Goal: Task Accomplishment & Management: Complete application form

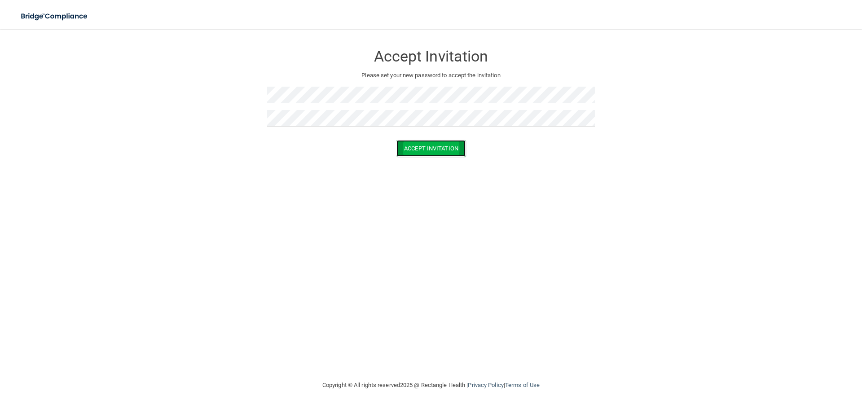
click at [411, 150] on button "Accept Invitation" at bounding box center [430, 148] width 69 height 17
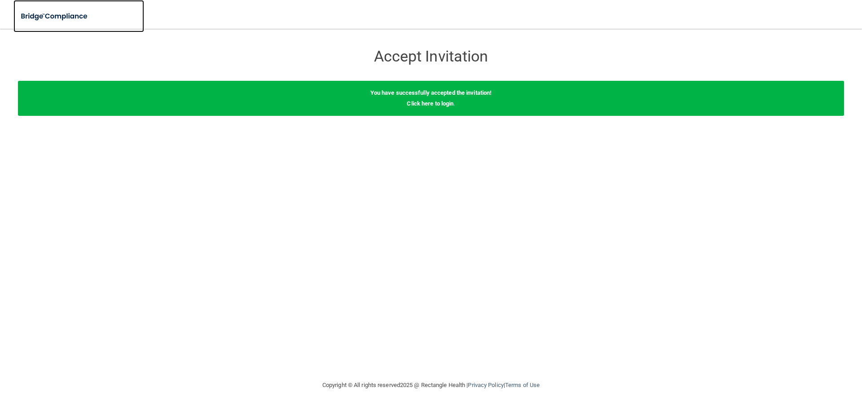
click at [53, 14] on img at bounding box center [54, 16] width 83 height 18
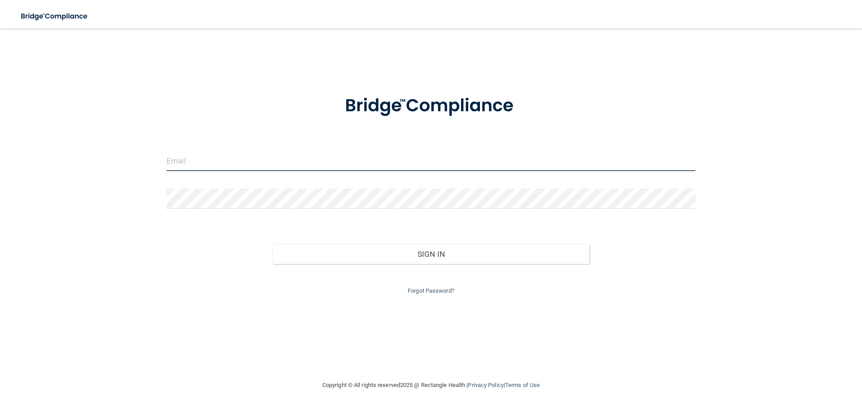
type input "[EMAIL_ADDRESS][DOMAIN_NAME]"
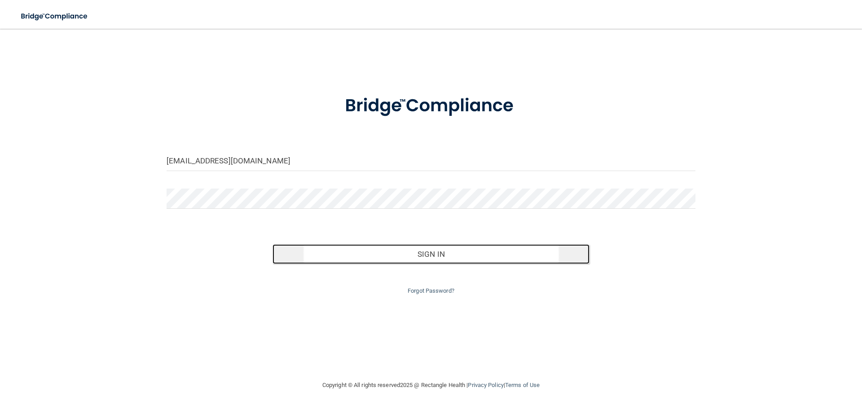
click at [467, 263] on button "Sign In" at bounding box center [431, 254] width 317 height 20
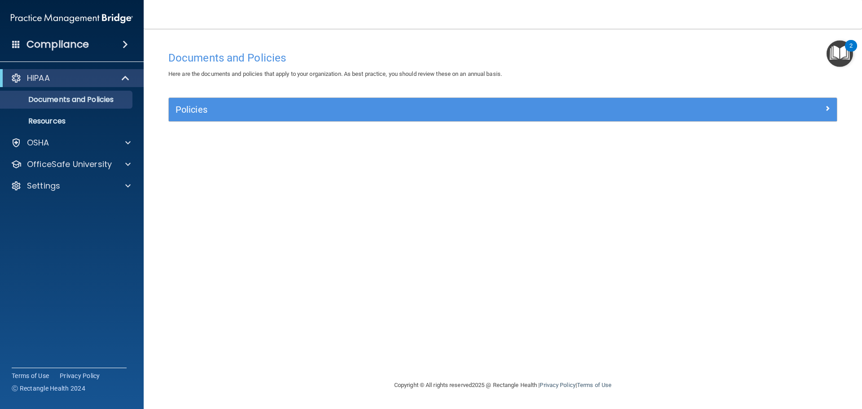
click at [832, 55] on img "Open Resource Center, 2 new notifications" at bounding box center [840, 53] width 26 height 26
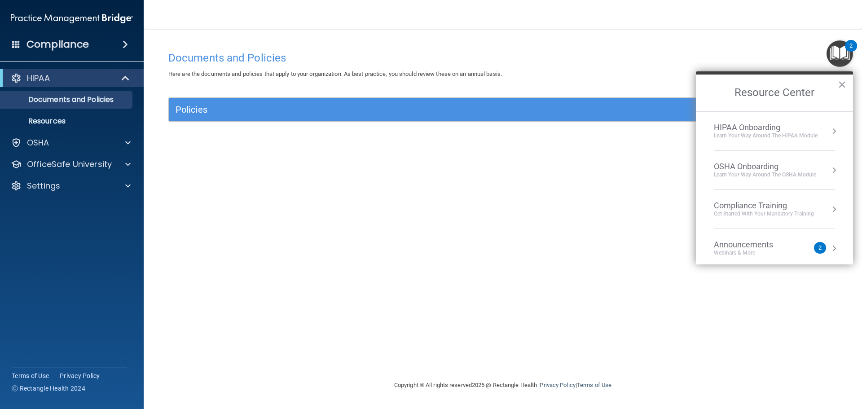
click at [751, 254] on div "Webinars & More" at bounding box center [752, 253] width 77 height 8
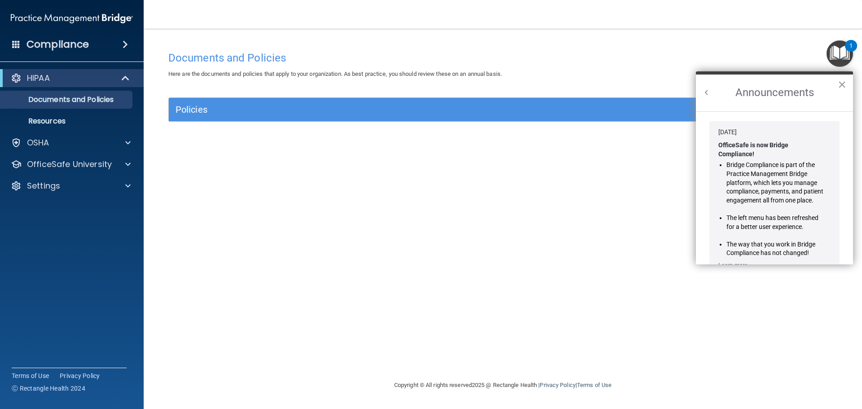
click at [841, 80] on button "×" at bounding box center [842, 84] width 9 height 14
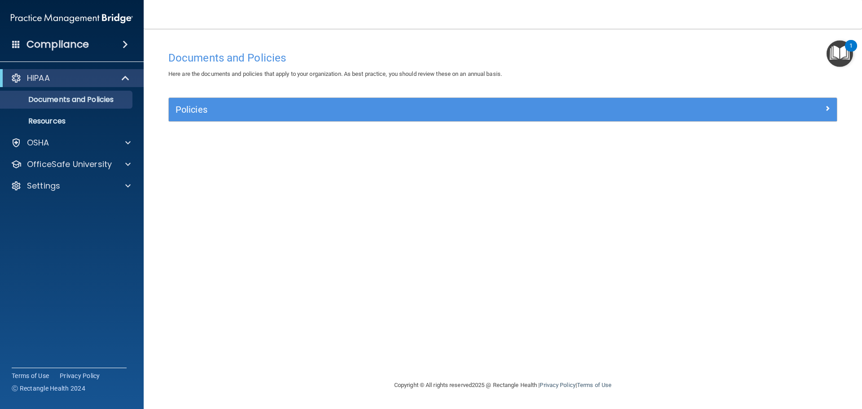
click at [842, 57] on img "Open Resource Center, 1 new notification" at bounding box center [840, 53] width 26 height 26
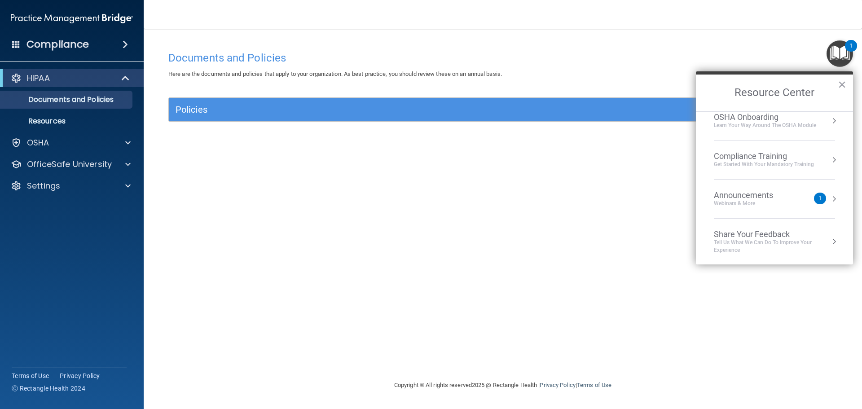
scroll to position [50, 0]
click at [53, 78] on div "HIPAA" at bounding box center [59, 78] width 111 height 11
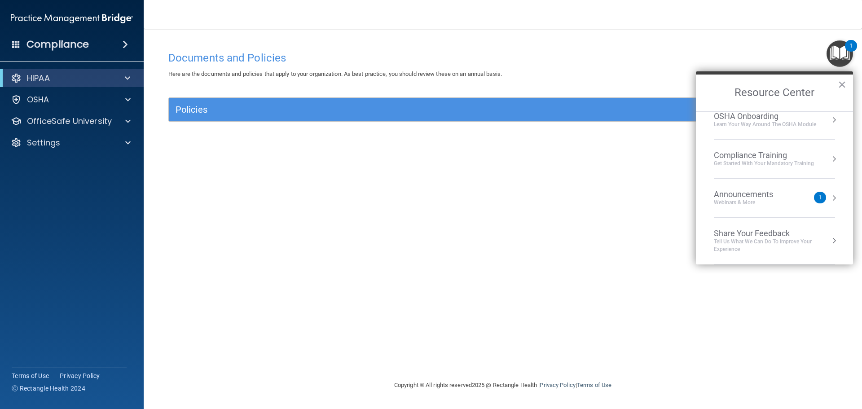
click at [48, 86] on div "HIPAA" at bounding box center [72, 78] width 144 height 18
click at [46, 80] on p "HIPAA" at bounding box center [38, 78] width 23 height 11
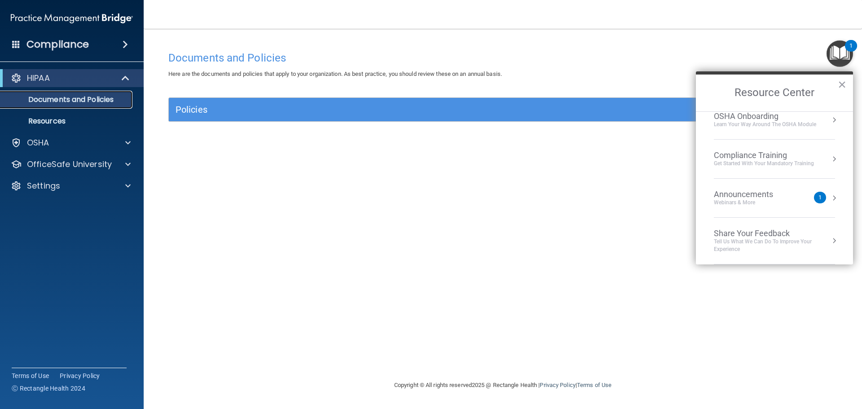
click at [43, 97] on p "Documents and Policies" at bounding box center [67, 99] width 123 height 9
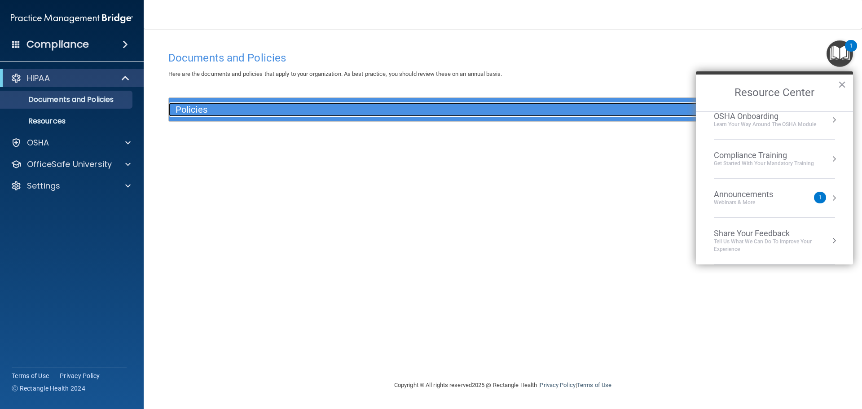
click at [342, 110] on h5 "Policies" at bounding box center [420, 110] width 488 height 10
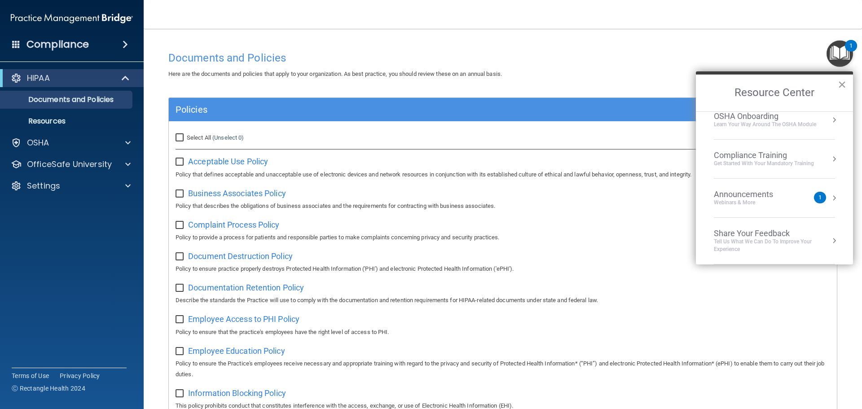
click at [842, 82] on button "×" at bounding box center [842, 84] width 9 height 14
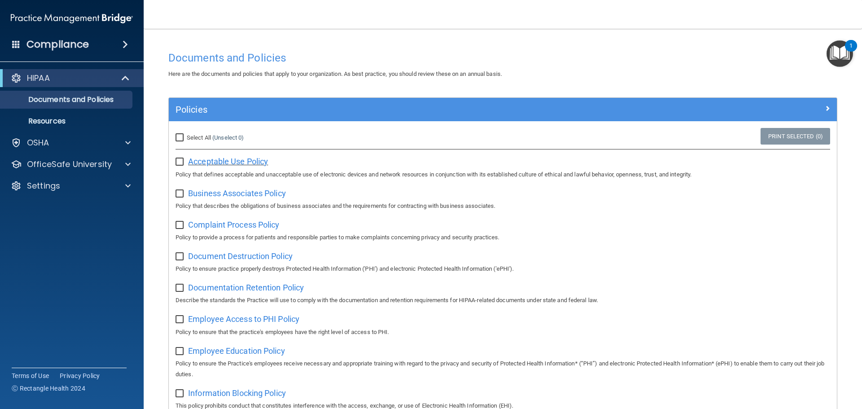
click at [235, 158] on span "Acceptable Use Policy" at bounding box center [228, 161] width 80 height 9
click at [179, 163] on input "checkbox" at bounding box center [181, 161] width 10 height 7
checkbox input "true"
click at [238, 195] on span "Business Associates Policy" at bounding box center [237, 193] width 98 height 9
click at [178, 194] on input "checkbox" at bounding box center [181, 193] width 10 height 7
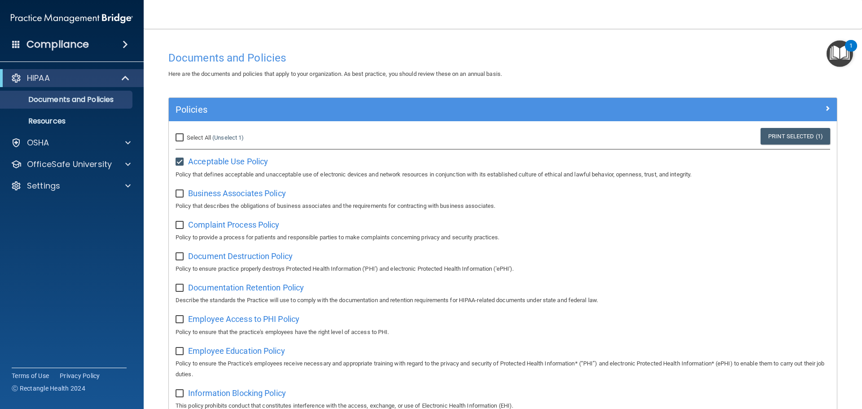
checkbox input "true"
click at [247, 224] on span "Complaint Process Policy" at bounding box center [233, 224] width 91 height 9
click at [182, 228] on input "checkbox" at bounding box center [181, 225] width 10 height 7
checkbox input "true"
click at [217, 258] on span "Document Destruction Policy" at bounding box center [240, 255] width 105 height 9
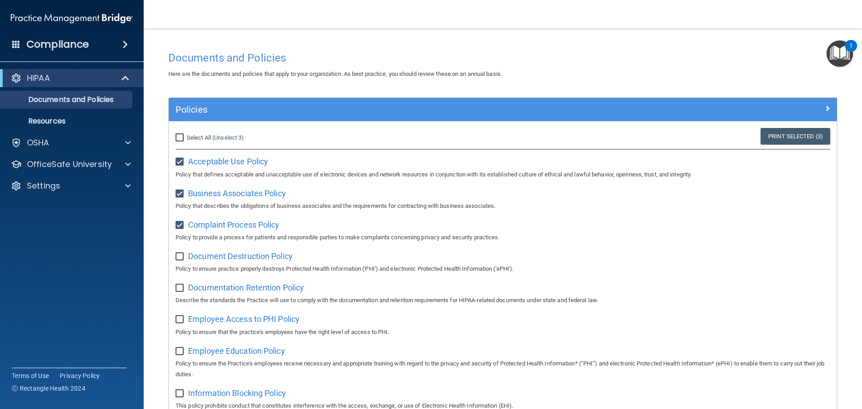
click at [178, 260] on input "checkbox" at bounding box center [181, 256] width 10 height 7
checkbox input "true"
click at [247, 290] on span "Documentation Retention Policy" at bounding box center [246, 287] width 116 height 9
drag, startPoint x: 180, startPoint y: 289, endPoint x: 185, endPoint y: 294, distance: 7.3
click at [180, 289] on input "checkbox" at bounding box center [181, 288] width 10 height 7
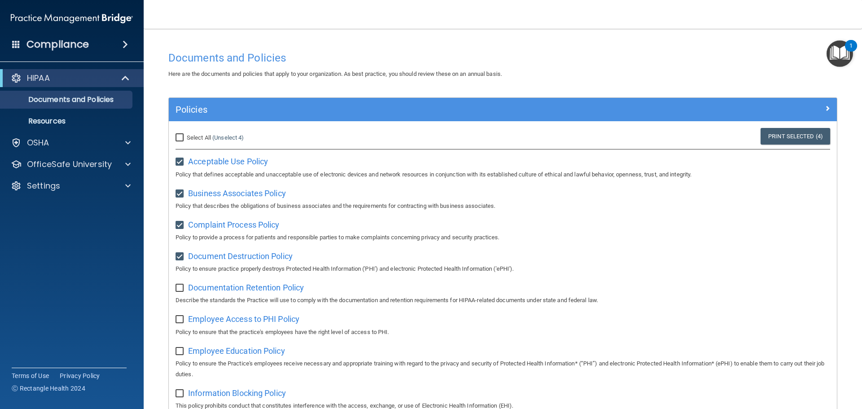
checkbox input "true"
click at [245, 323] on span "Employee Access to PHI Policy" at bounding box center [243, 318] width 111 height 9
click at [182, 321] on input "checkbox" at bounding box center [181, 319] width 10 height 7
checkbox input "true"
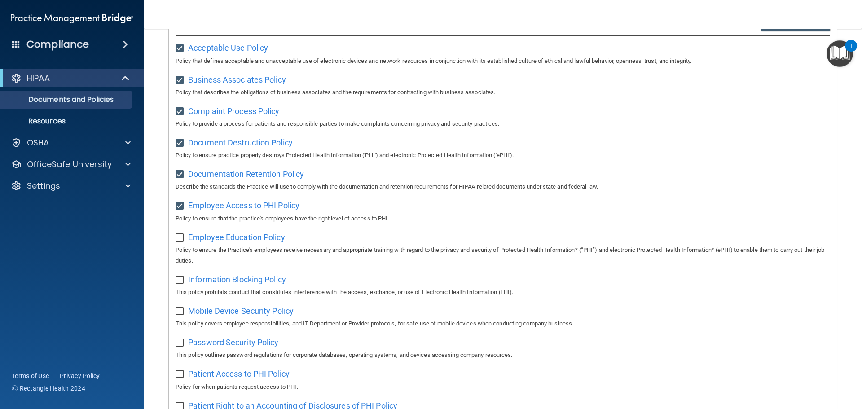
scroll to position [135, 0]
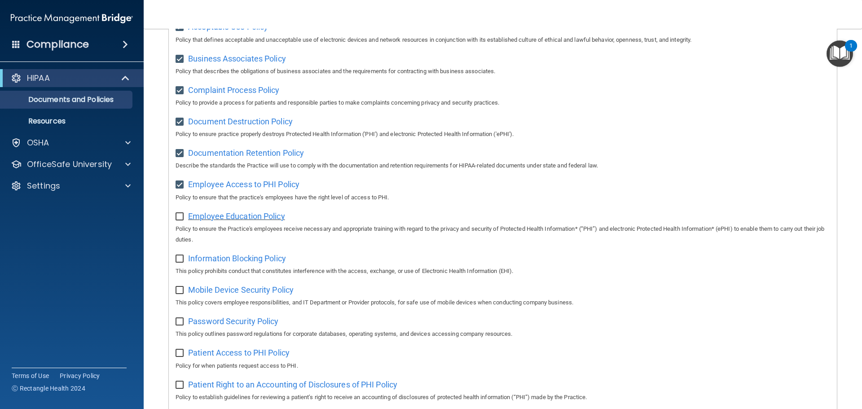
click at [244, 218] on span "Employee Education Policy" at bounding box center [236, 215] width 97 height 9
click at [181, 220] on input "checkbox" at bounding box center [181, 216] width 10 height 7
checkbox input "true"
click at [204, 260] on span "Information Blocking Policy" at bounding box center [237, 258] width 98 height 9
click at [180, 262] on input "checkbox" at bounding box center [181, 258] width 10 height 7
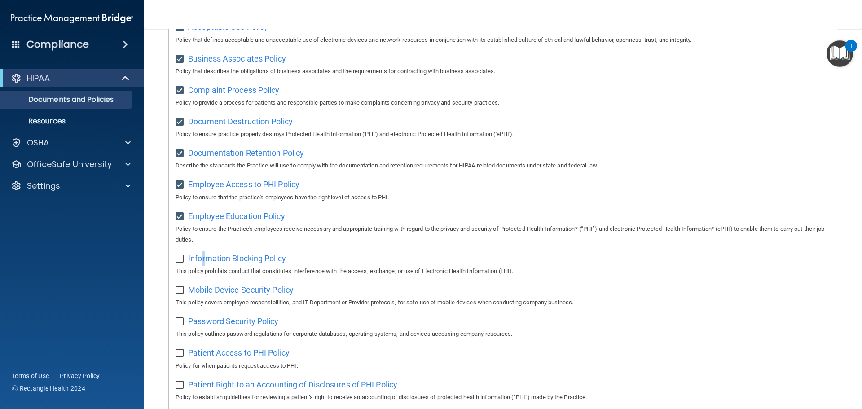
checkbox input "true"
click at [279, 295] on span "Mobile Device Security Policy" at bounding box center [241, 289] width 106 height 9
click at [180, 294] on input "checkbox" at bounding box center [181, 290] width 10 height 7
checkbox input "true"
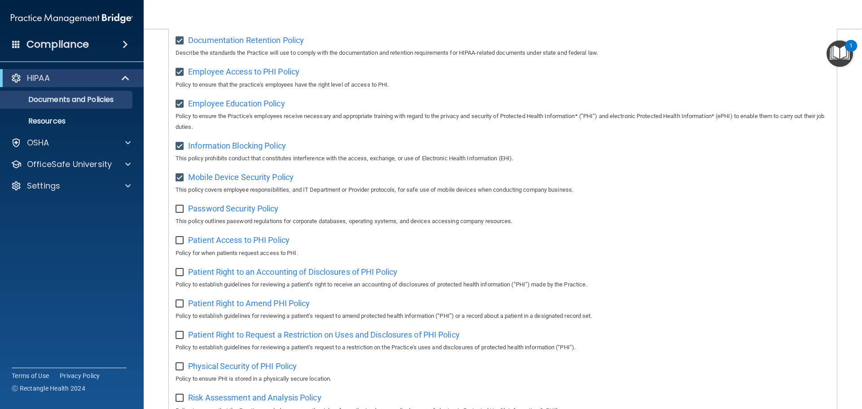
scroll to position [269, 0]
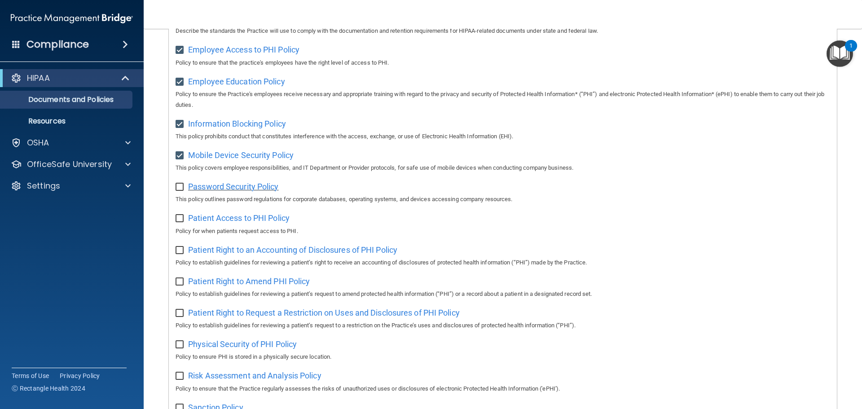
click at [254, 191] on span "Password Security Policy" at bounding box center [233, 186] width 90 height 9
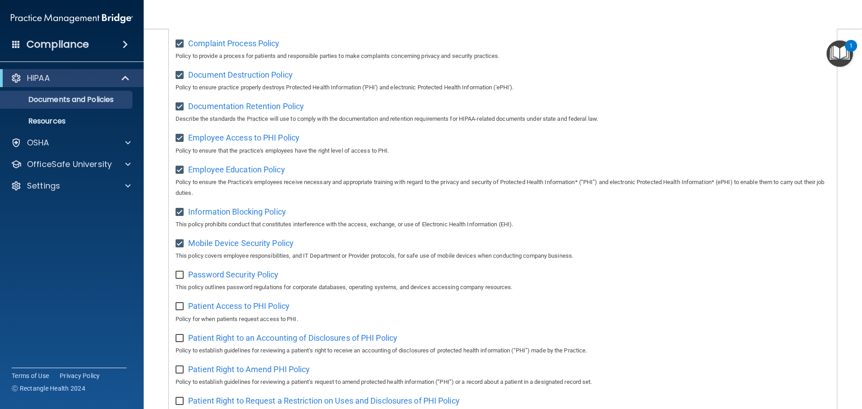
scroll to position [180, 0]
click at [182, 281] on input "checkbox" at bounding box center [181, 276] width 10 height 7
checkbox input "true"
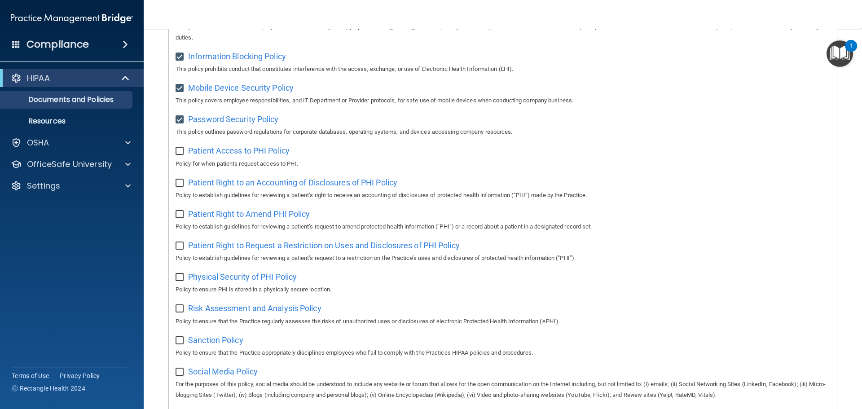
scroll to position [359, 0]
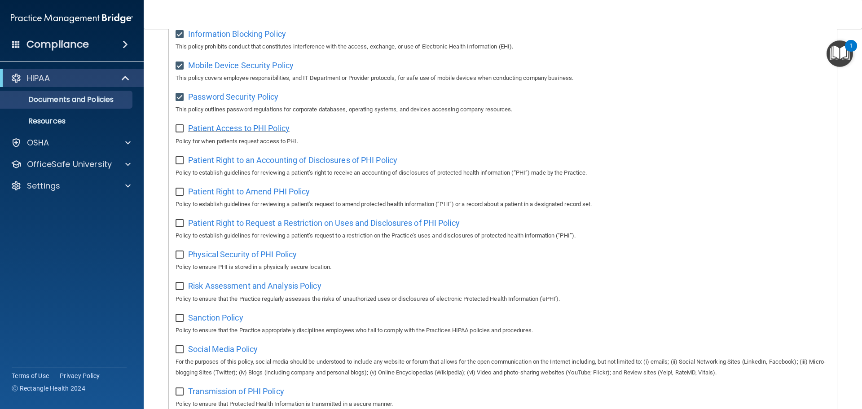
click at [258, 133] on span "Patient Access to PHI Policy" at bounding box center [238, 127] width 101 height 9
click at [178, 130] on input "checkbox" at bounding box center [181, 128] width 10 height 7
checkbox input "true"
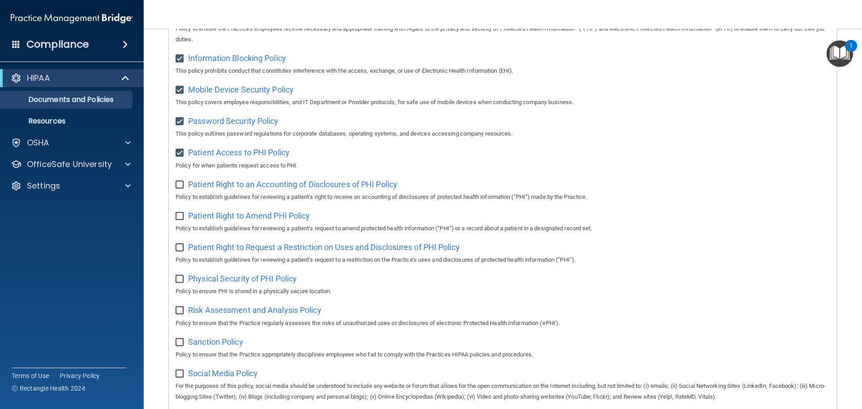
scroll to position [357, 0]
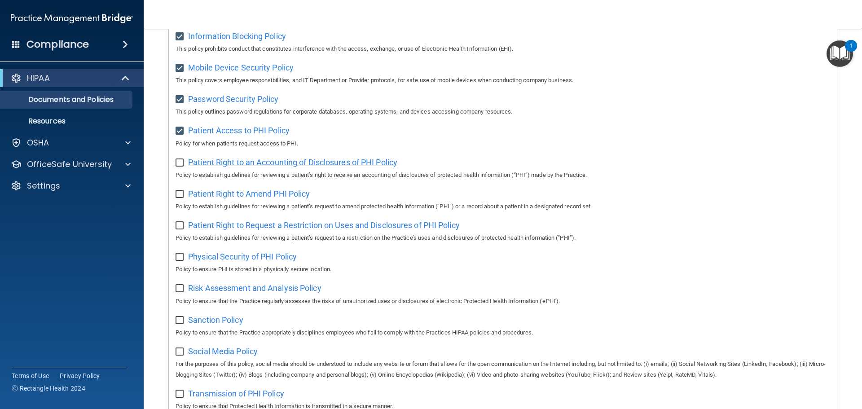
click at [304, 167] on span "Patient Right to an Accounting of Disclosures of PHI Policy" at bounding box center [292, 162] width 209 height 9
click at [178, 167] on input "checkbox" at bounding box center [181, 162] width 10 height 7
checkbox input "true"
click at [235, 198] on span "Patient Right to Amend PHI Policy" at bounding box center [249, 193] width 122 height 9
click at [180, 197] on input "checkbox" at bounding box center [181, 194] width 10 height 7
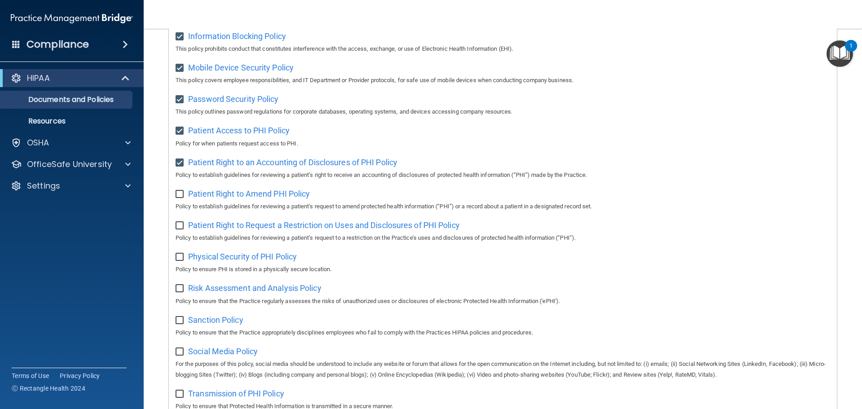
checkbox input "true"
click at [244, 229] on span "Patient Right to Request a Restriction on Uses and Disclosures of PHI Policy" at bounding box center [324, 224] width 272 height 9
click at [184, 229] on input "checkbox" at bounding box center [181, 225] width 10 height 7
checkbox input "true"
click at [213, 261] on span "Physical Security of PHI Policy" at bounding box center [242, 256] width 109 height 9
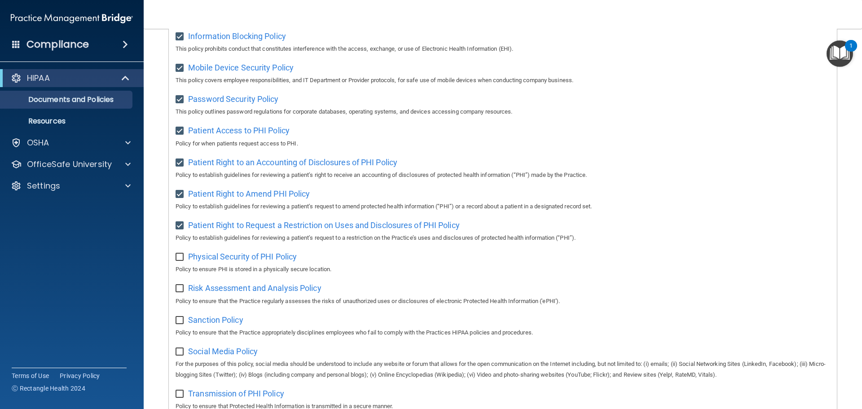
click at [178, 261] on input "checkbox" at bounding box center [181, 257] width 10 height 7
checkbox input "true"
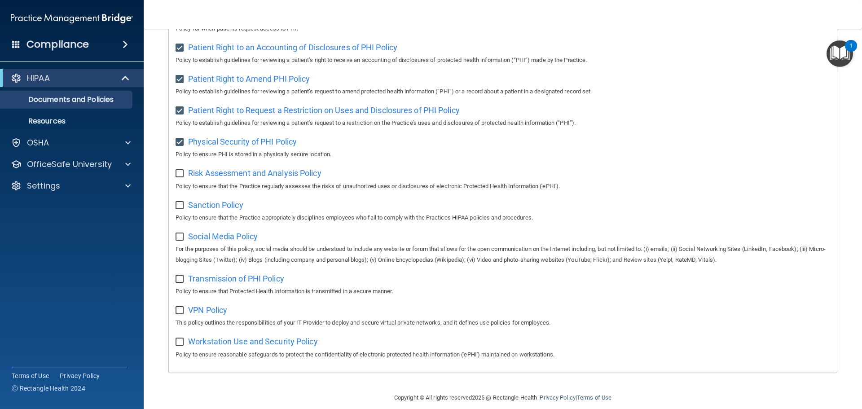
scroll to position [492, 0]
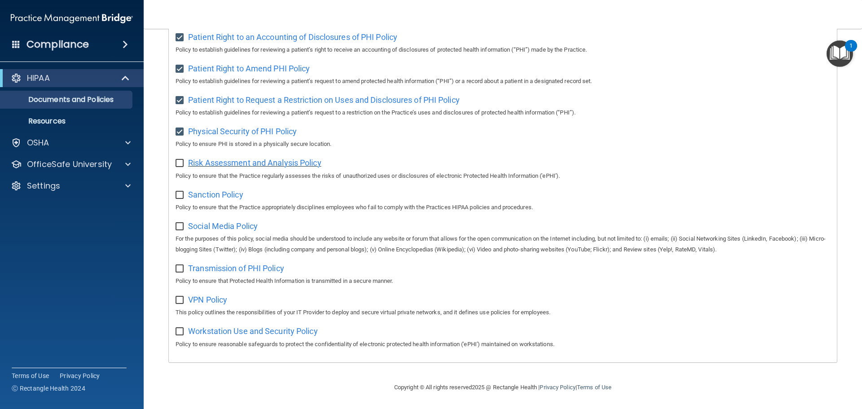
click at [288, 159] on span "Risk Assessment and Analysis Policy" at bounding box center [254, 162] width 133 height 9
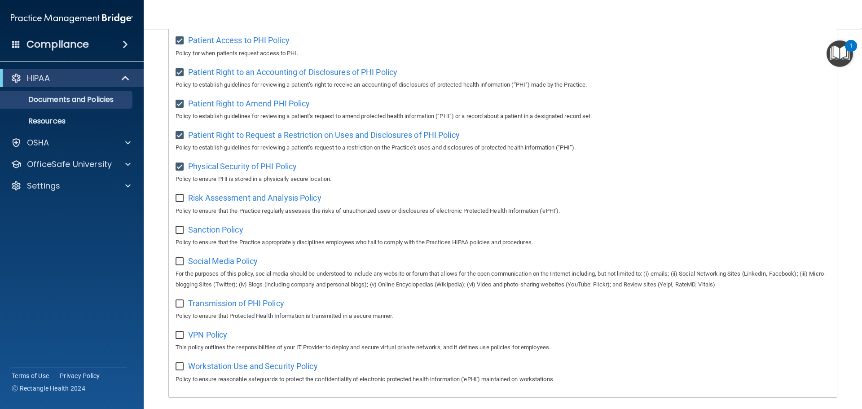
scroll to position [447, 0]
click at [179, 202] on input "checkbox" at bounding box center [181, 198] width 10 height 7
checkbox input "true"
click at [224, 235] on span "Sanction Policy" at bounding box center [215, 229] width 55 height 9
click at [179, 234] on input "checkbox" at bounding box center [181, 230] width 10 height 7
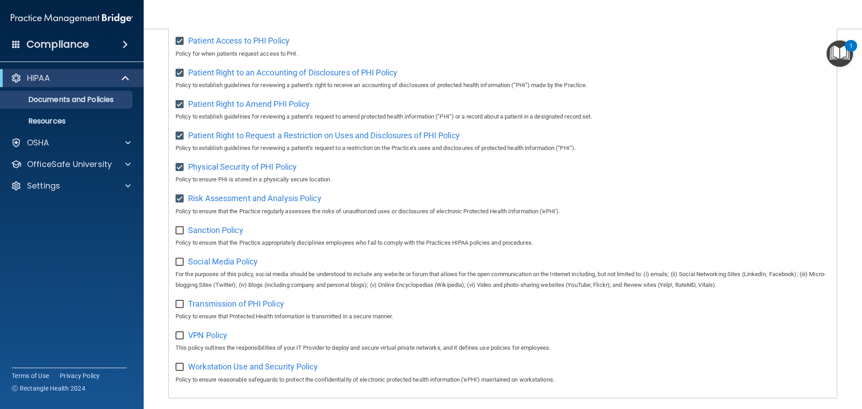
checkbox input "true"
click at [208, 266] on span "Social Media Policy" at bounding box center [223, 261] width 70 height 9
click at [178, 266] on input "checkbox" at bounding box center [181, 262] width 10 height 7
checkbox input "true"
click at [233, 308] on span "Transmission of PHI Policy" at bounding box center [236, 303] width 96 height 9
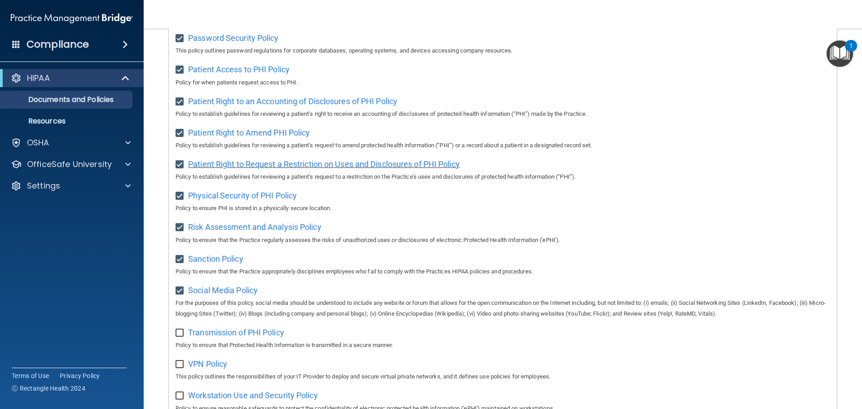
scroll to position [402, 0]
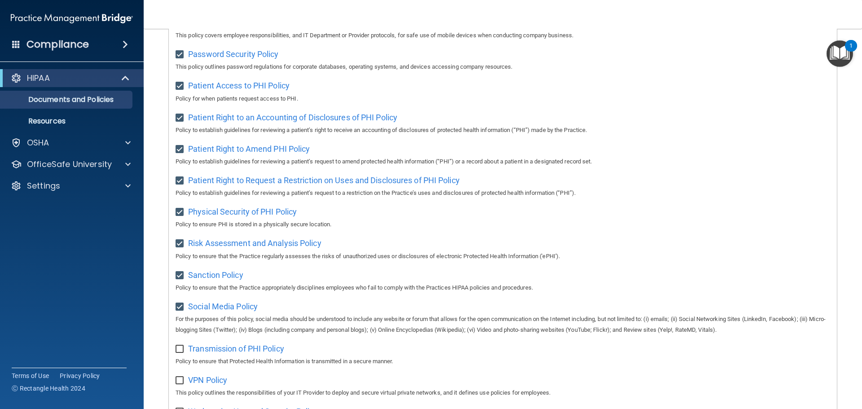
click at [178, 353] on input "checkbox" at bounding box center [181, 349] width 10 height 7
checkbox input "true"
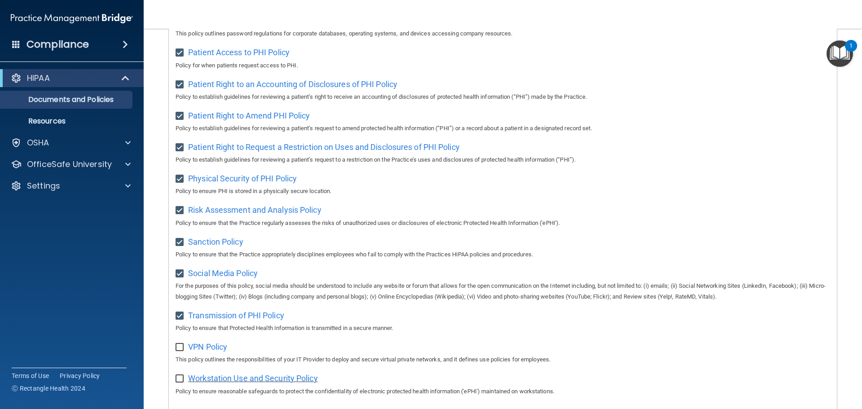
scroll to position [492, 0]
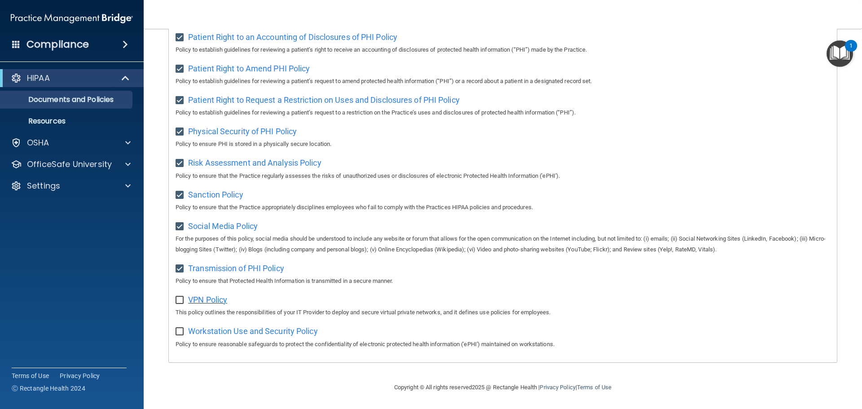
click at [217, 299] on span "VPN Policy" at bounding box center [207, 299] width 39 height 9
click at [182, 297] on input "checkbox" at bounding box center [181, 300] width 10 height 7
checkbox input "true"
click at [239, 337] on div "Workstation Use and Security Policy Policy to ensure reasonable safeguards to p…" at bounding box center [503, 337] width 655 height 26
click at [238, 333] on span "Workstation Use and Security Policy" at bounding box center [253, 330] width 130 height 9
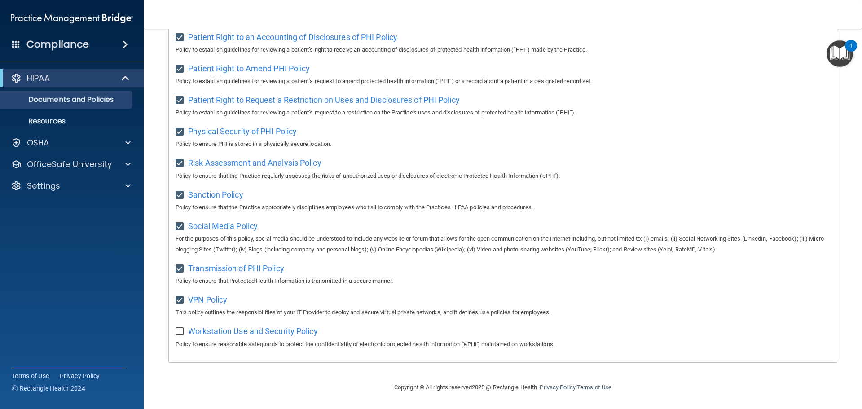
click at [177, 334] on input "checkbox" at bounding box center [181, 331] width 10 height 7
checkbox input "true"
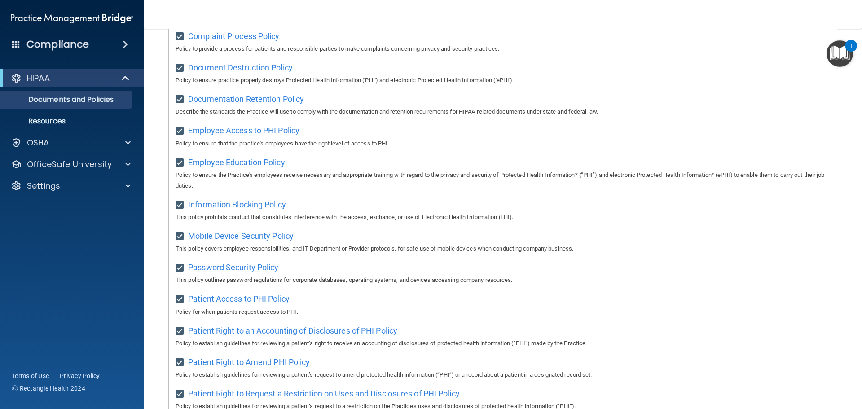
scroll to position [0, 0]
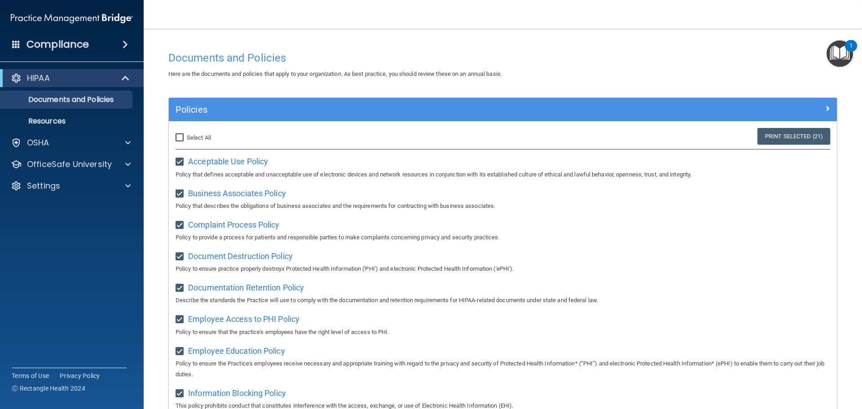
click at [178, 139] on input "Select All (Unselect 21) Unselect All" at bounding box center [181, 137] width 10 height 7
checkbox input "true"
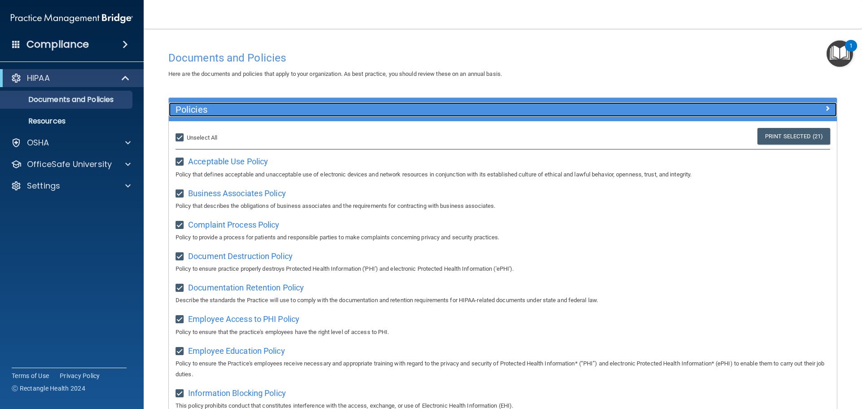
click at [825, 106] on span at bounding box center [827, 108] width 5 height 11
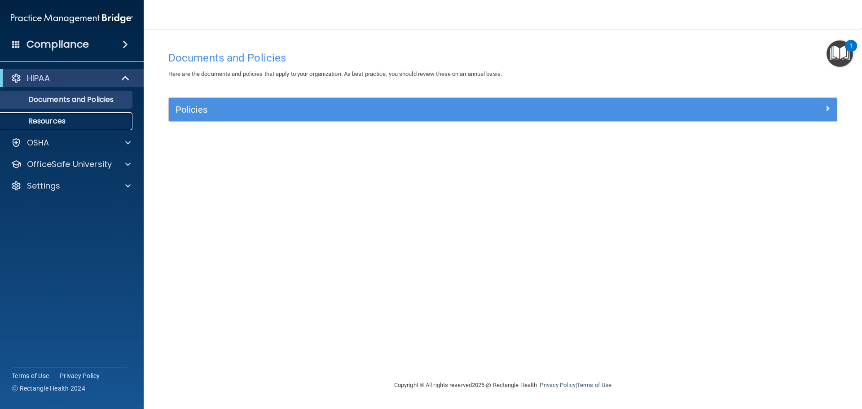
click at [36, 129] on link "Resources" at bounding box center [61, 121] width 141 height 18
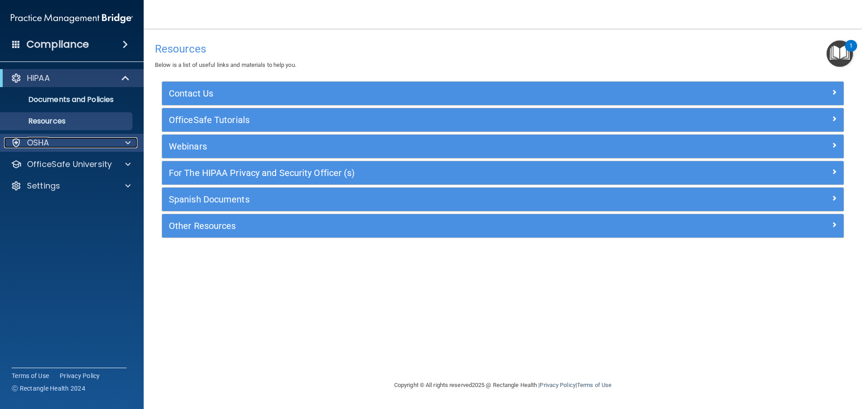
click at [66, 141] on div "OSHA" at bounding box center [59, 142] width 111 height 11
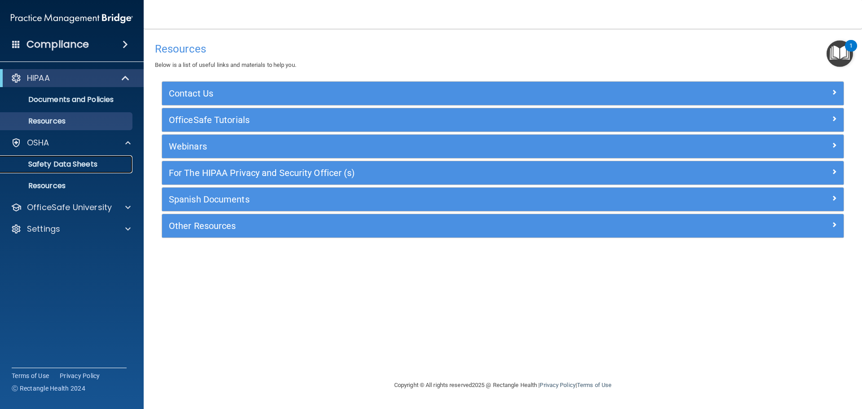
click at [62, 167] on p "Safety Data Sheets" at bounding box center [67, 164] width 123 height 9
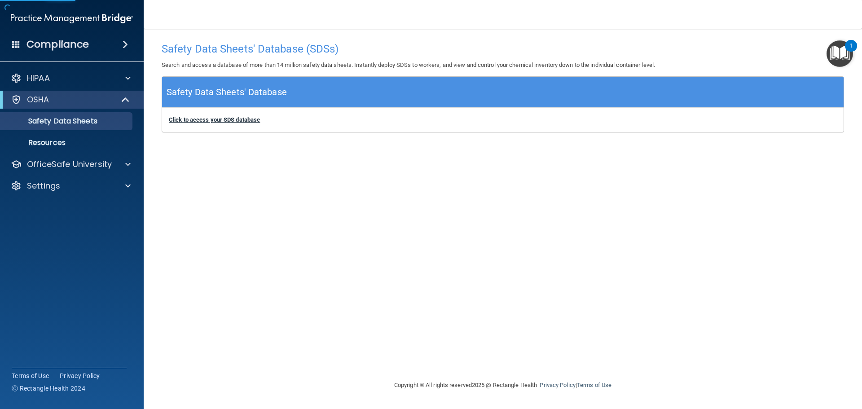
click at [229, 116] on div "Click to access your SDS database Click to access your SDS database" at bounding box center [503, 120] width 682 height 24
click at [227, 121] on b "Click to access your SDS database" at bounding box center [214, 119] width 91 height 7
click at [53, 139] on p "Resources" at bounding box center [67, 142] width 123 height 9
